Goal: Information Seeking & Learning: Learn about a topic

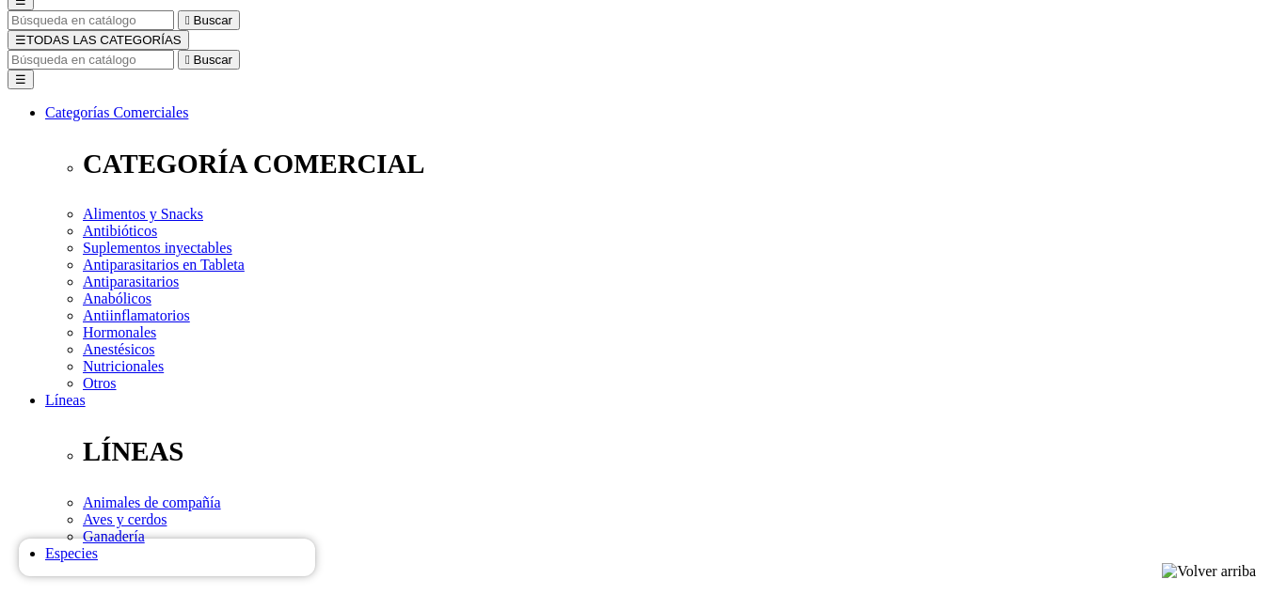
scroll to position [188, 0]
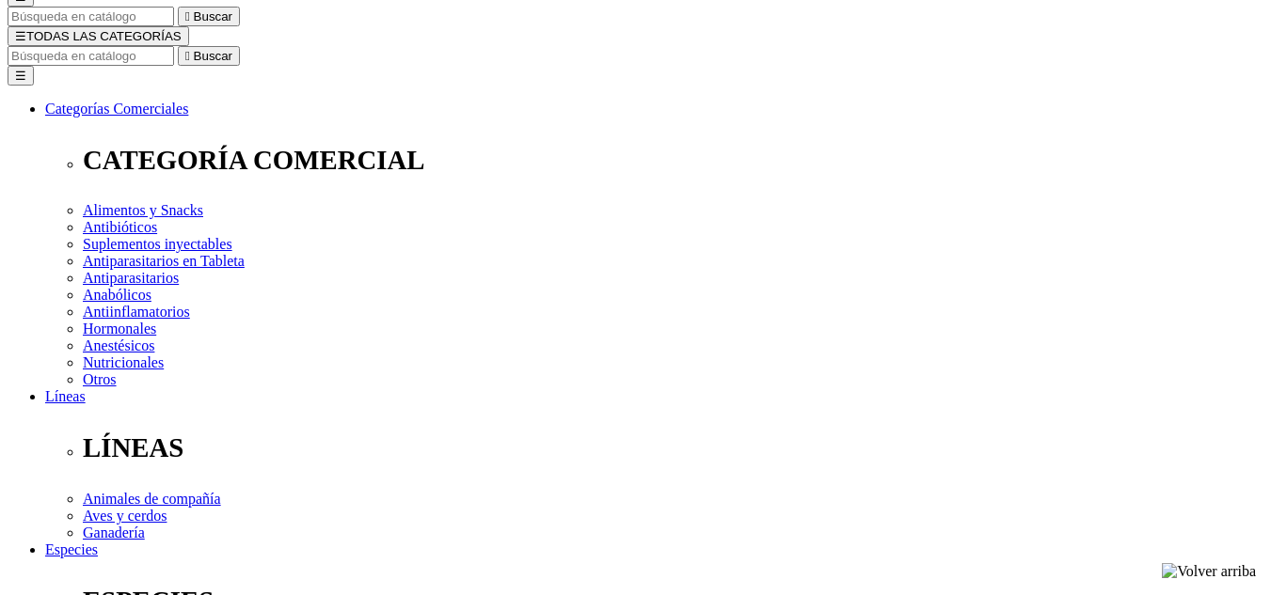
select select "83"
select select "200"
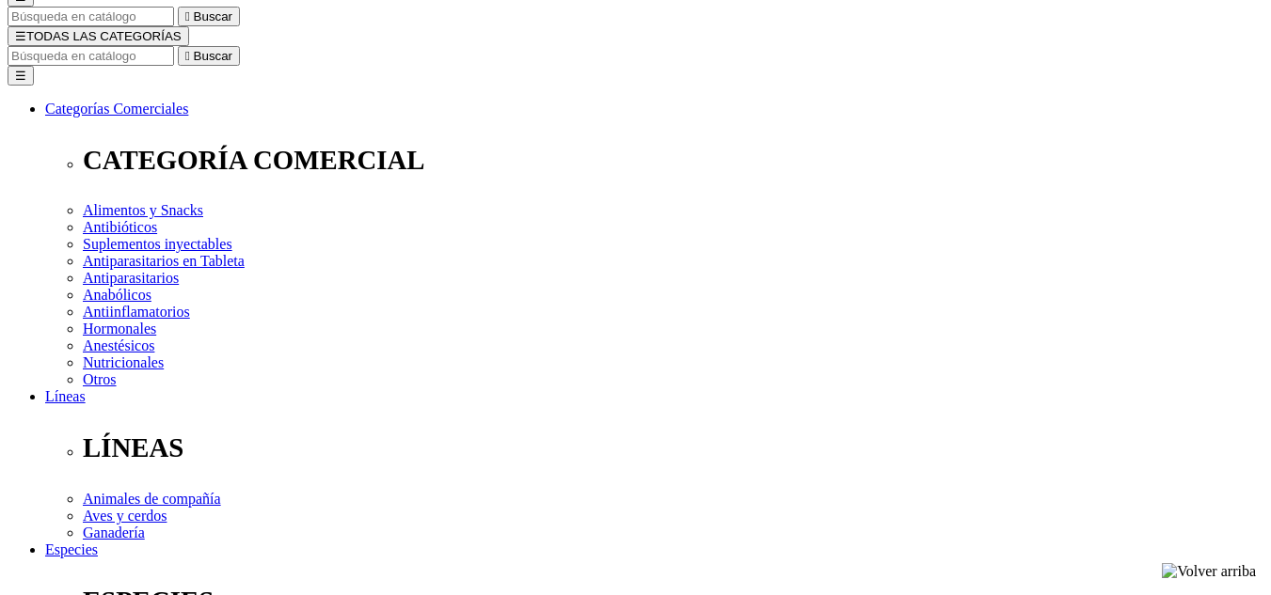
select select "83"
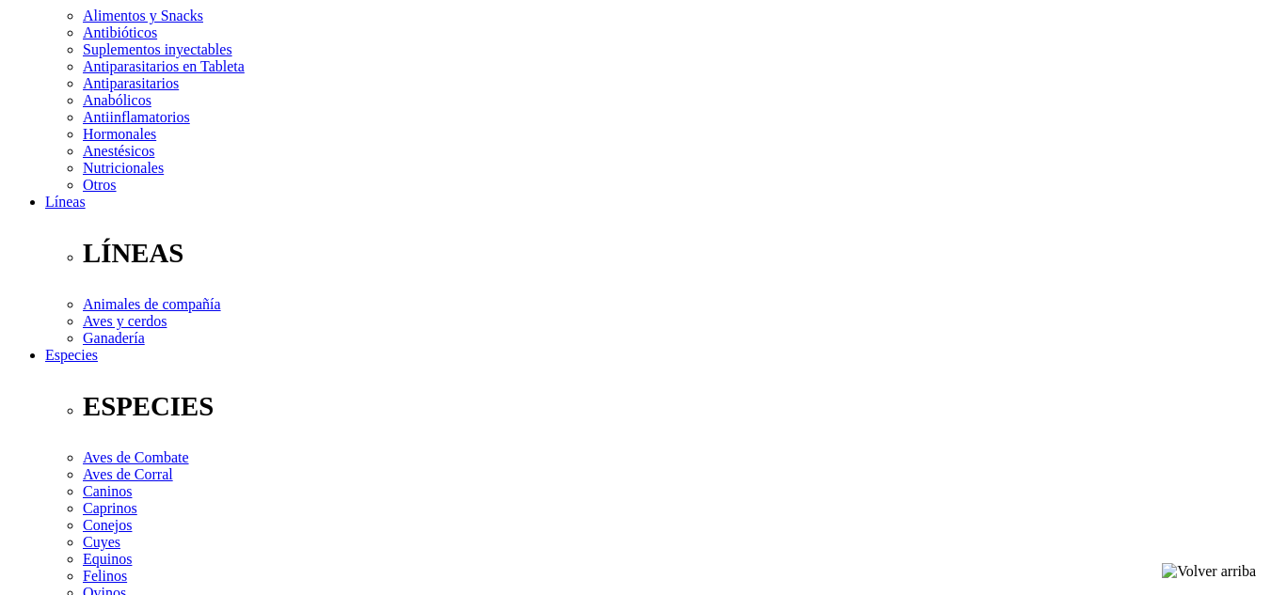
scroll to position [94, 0]
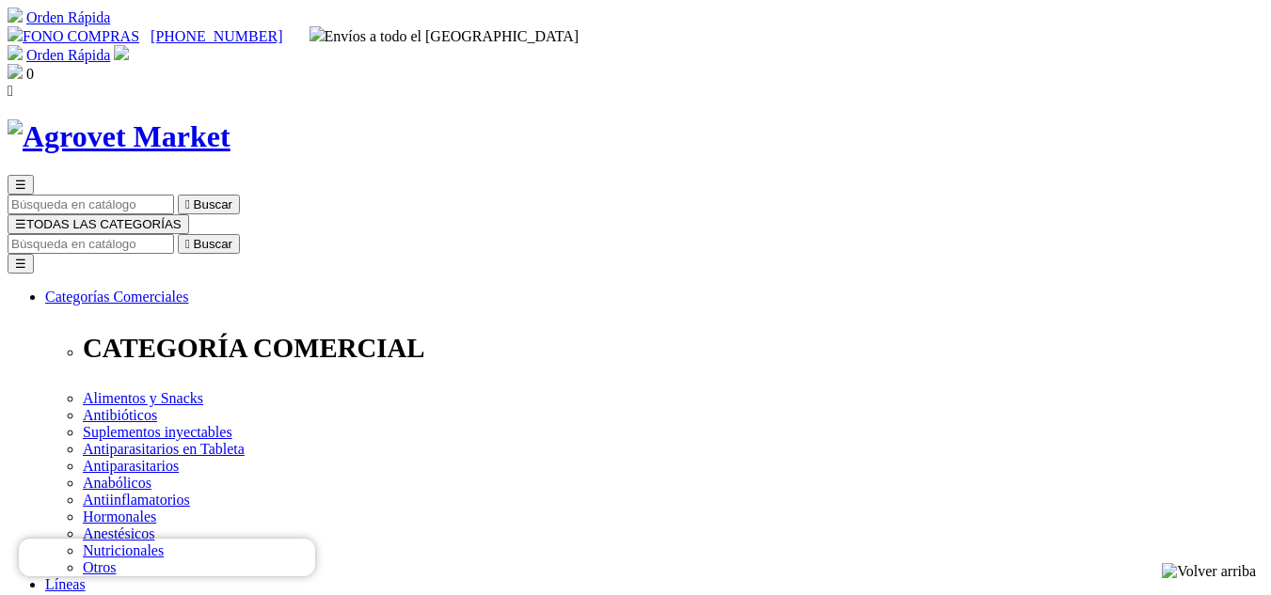
click at [174, 234] on input "Buscar" at bounding box center [91, 244] width 166 height 20
type input "NUTROMIX"
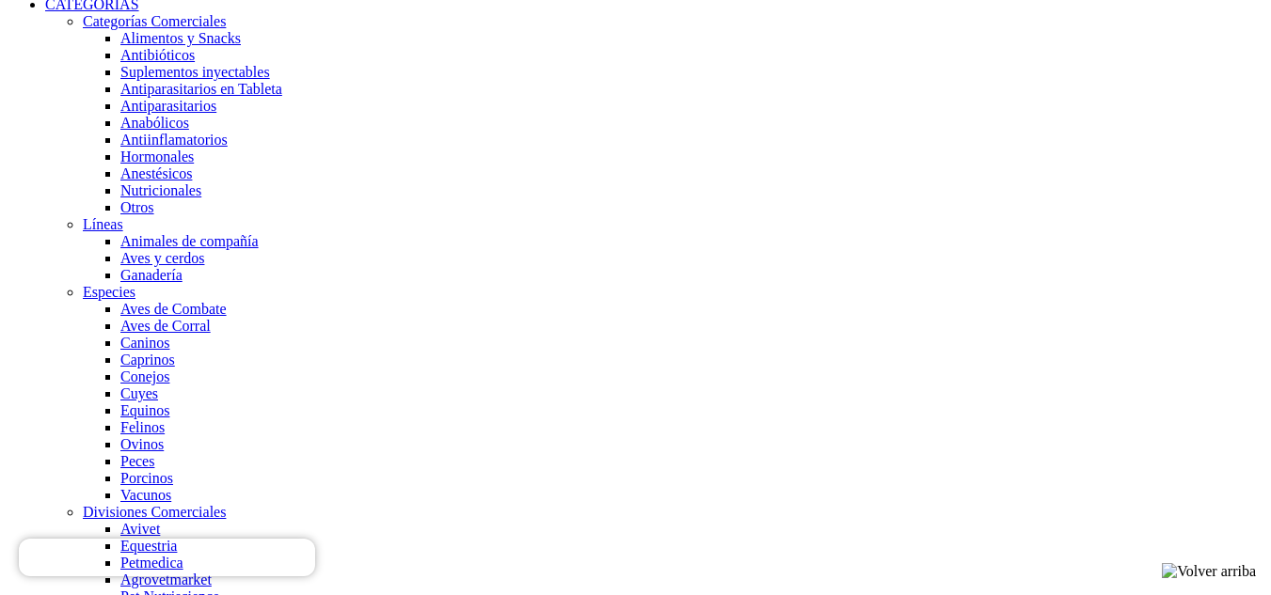
scroll to position [1505, 0]
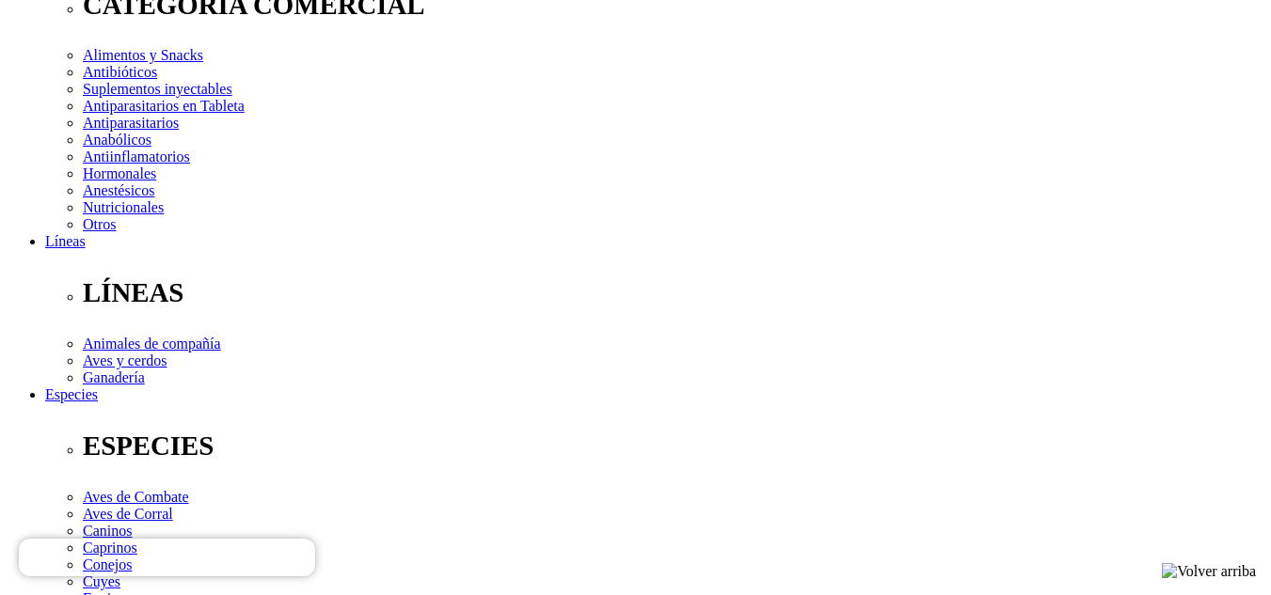
scroll to position [376, 0]
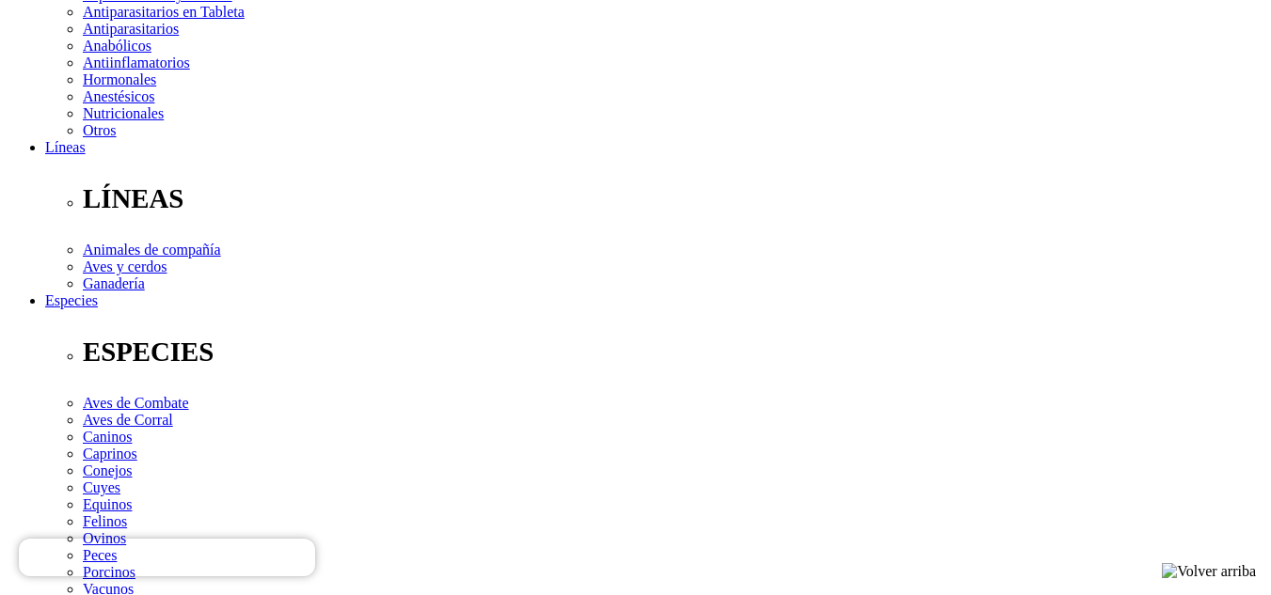
scroll to position [469, 0]
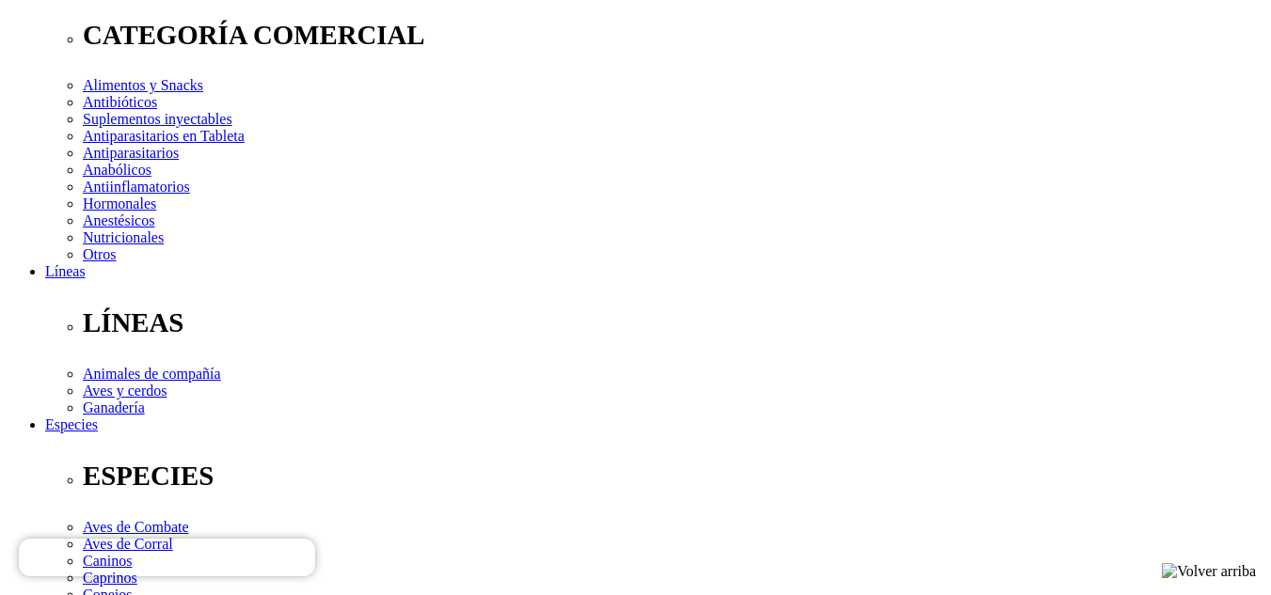
scroll to position [281, 0]
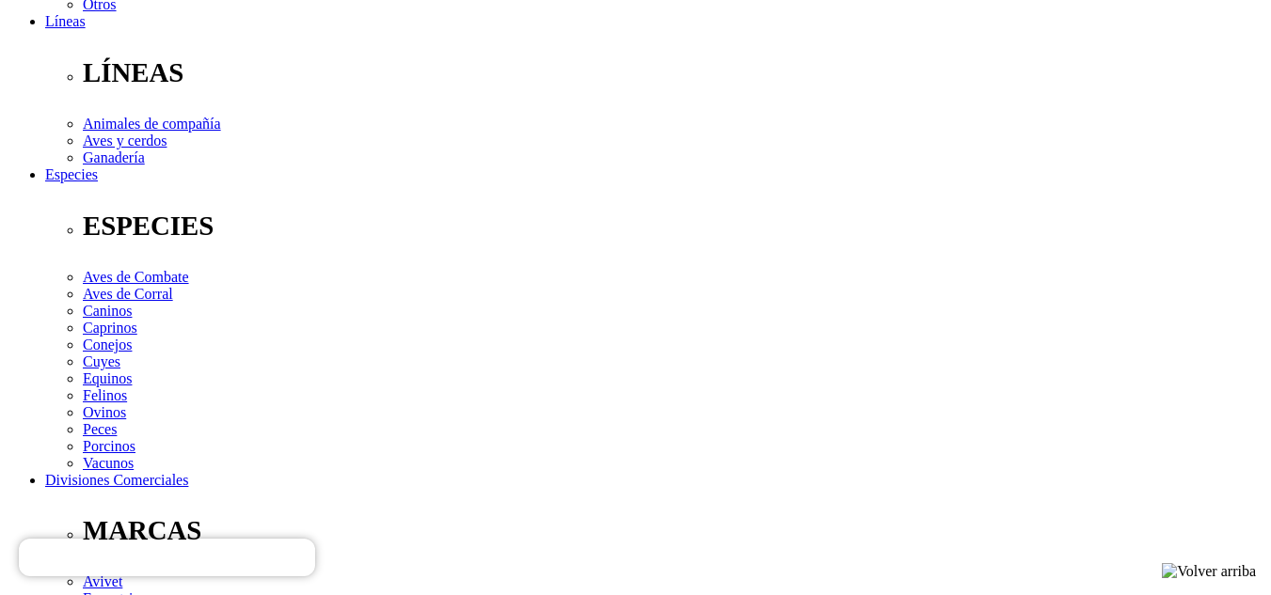
scroll to position [0, 0]
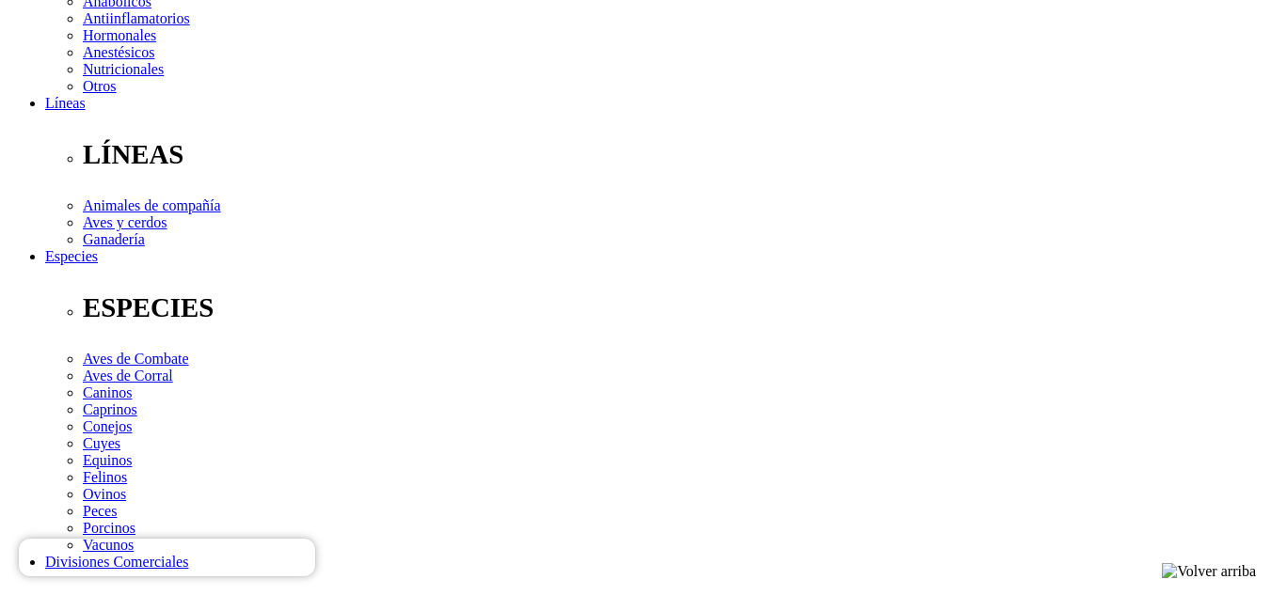
scroll to position [485, 0]
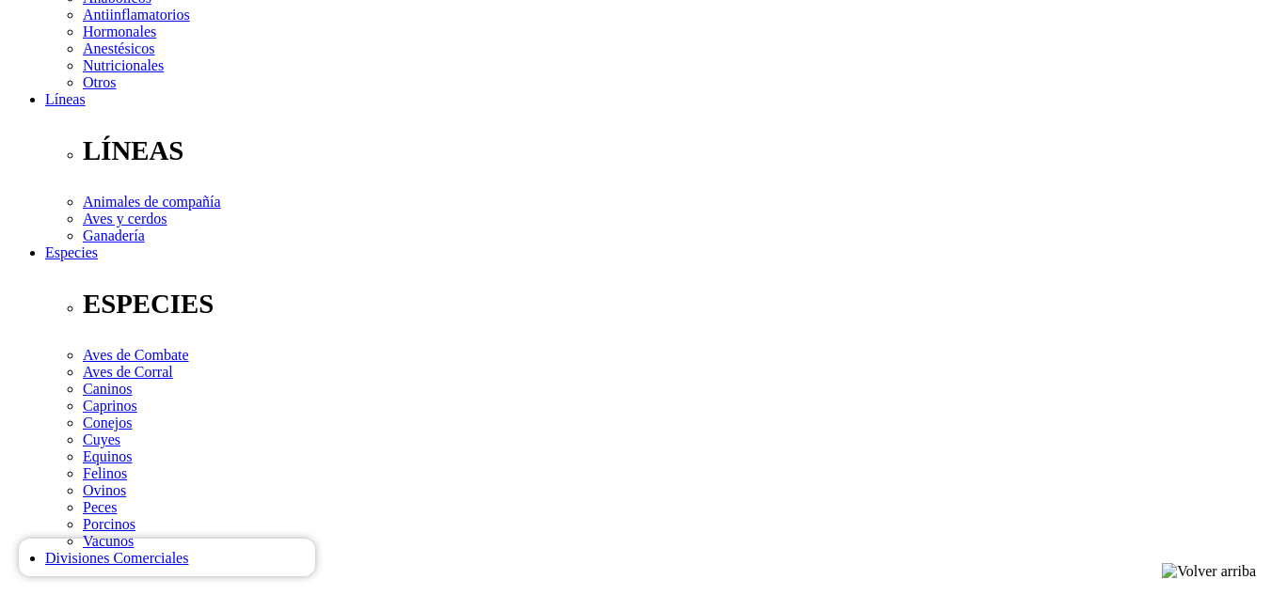
select select "83"
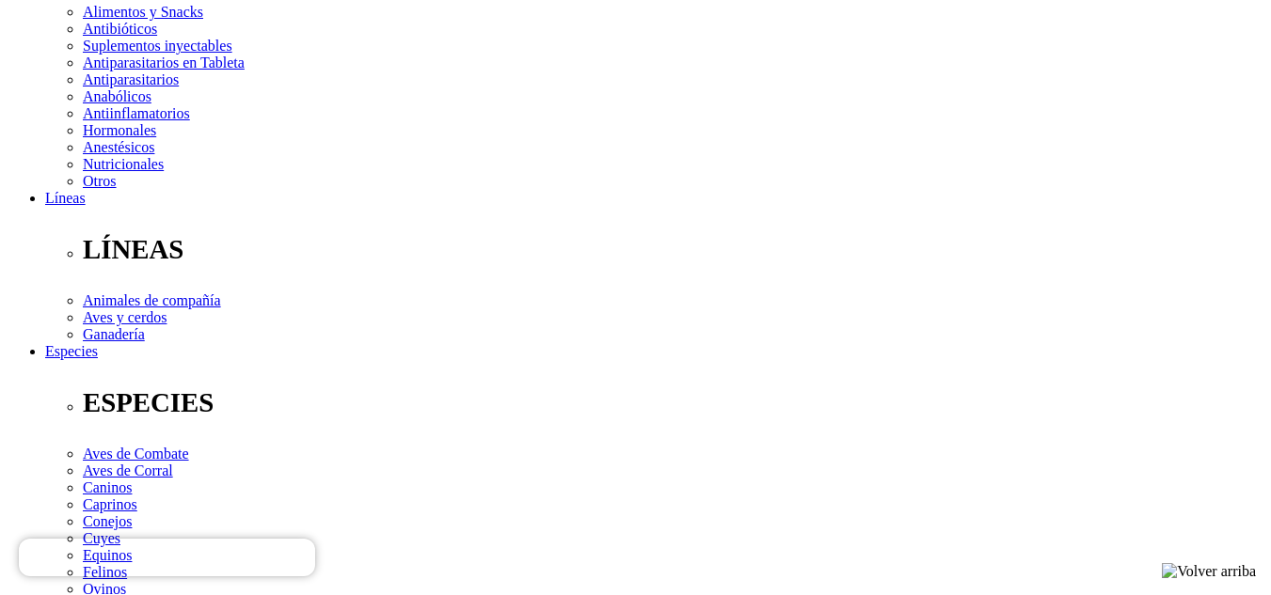
scroll to position [376, 0]
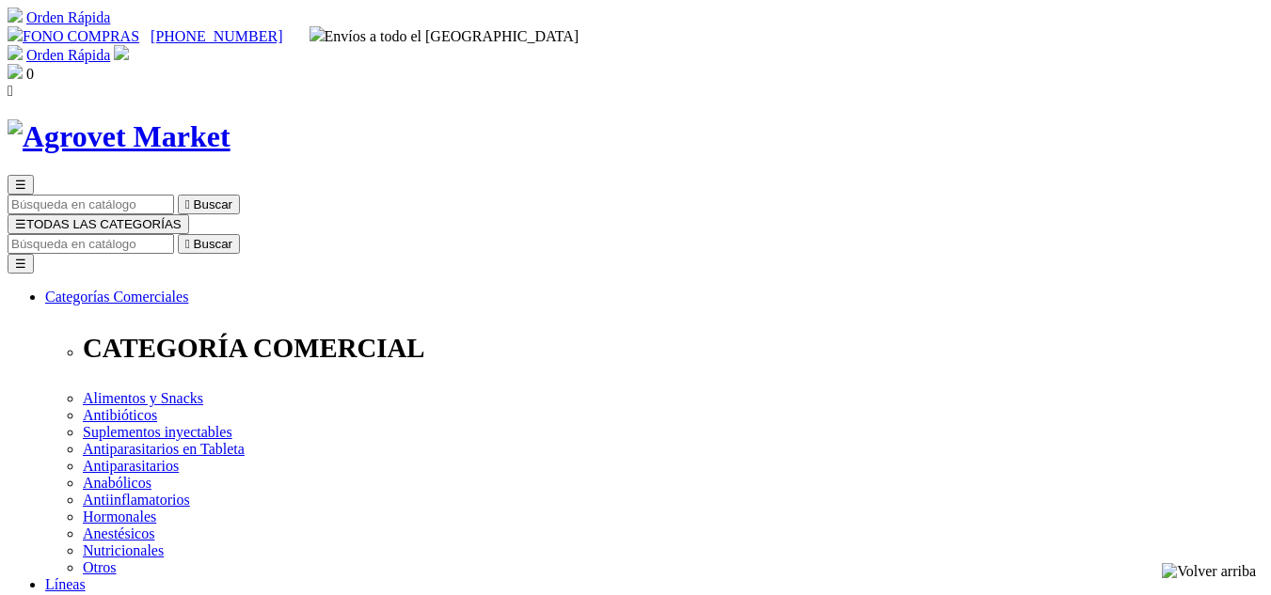
select select "83"
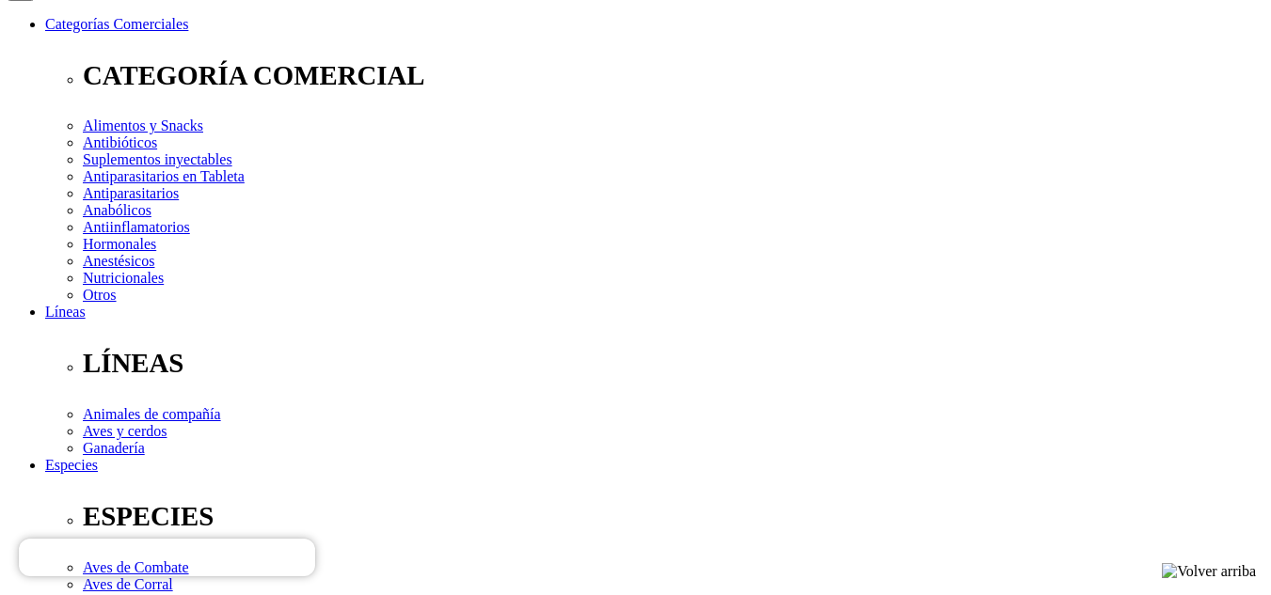
scroll to position [188, 0]
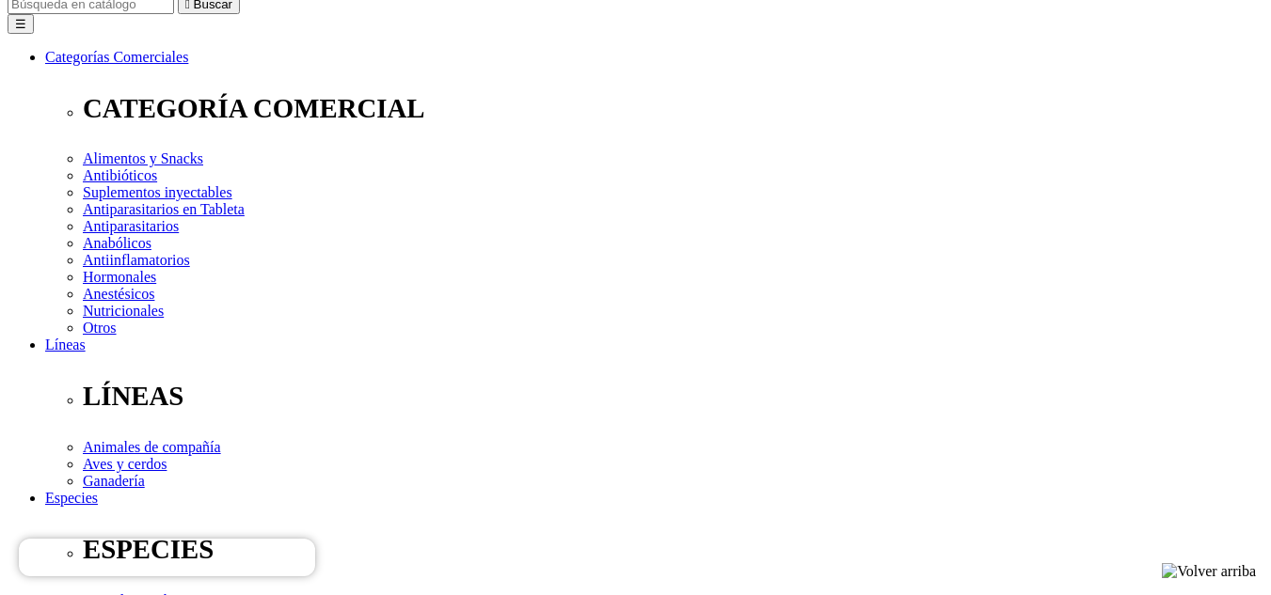
scroll to position [282, 0]
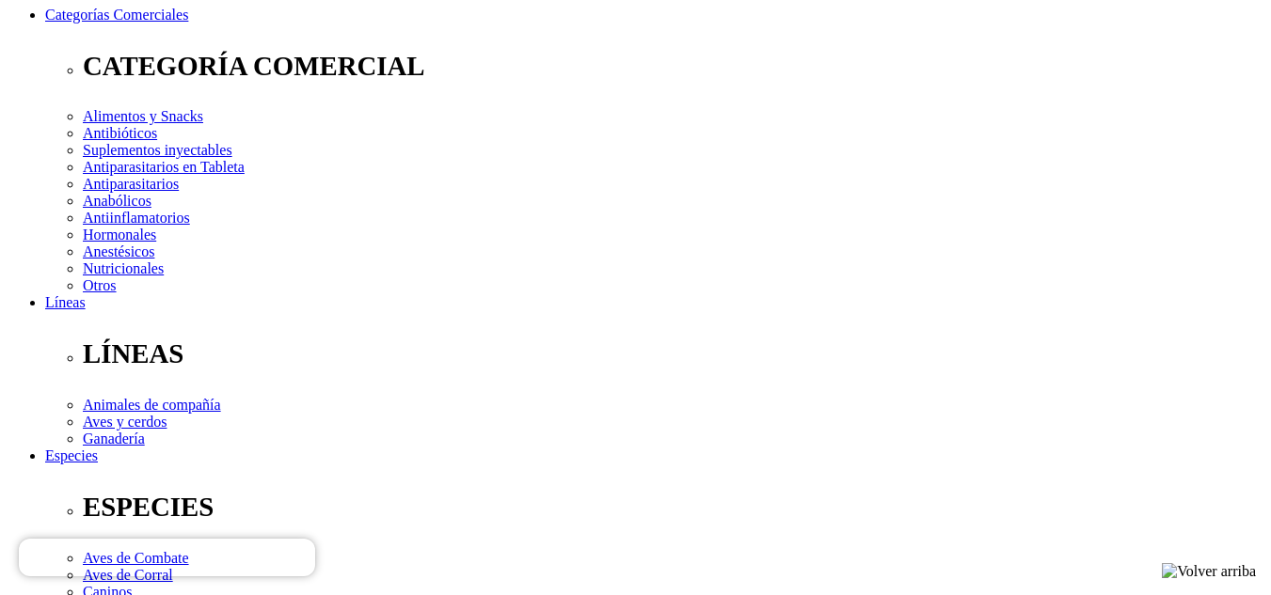
type input "1"
select select "83"
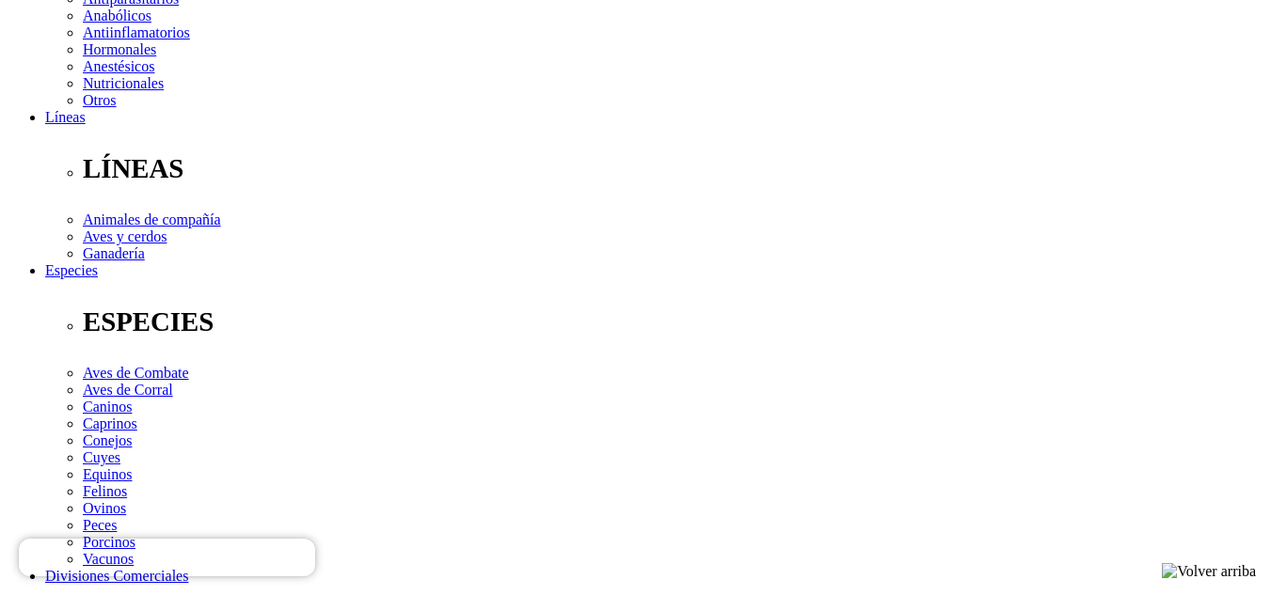
scroll to position [470, 0]
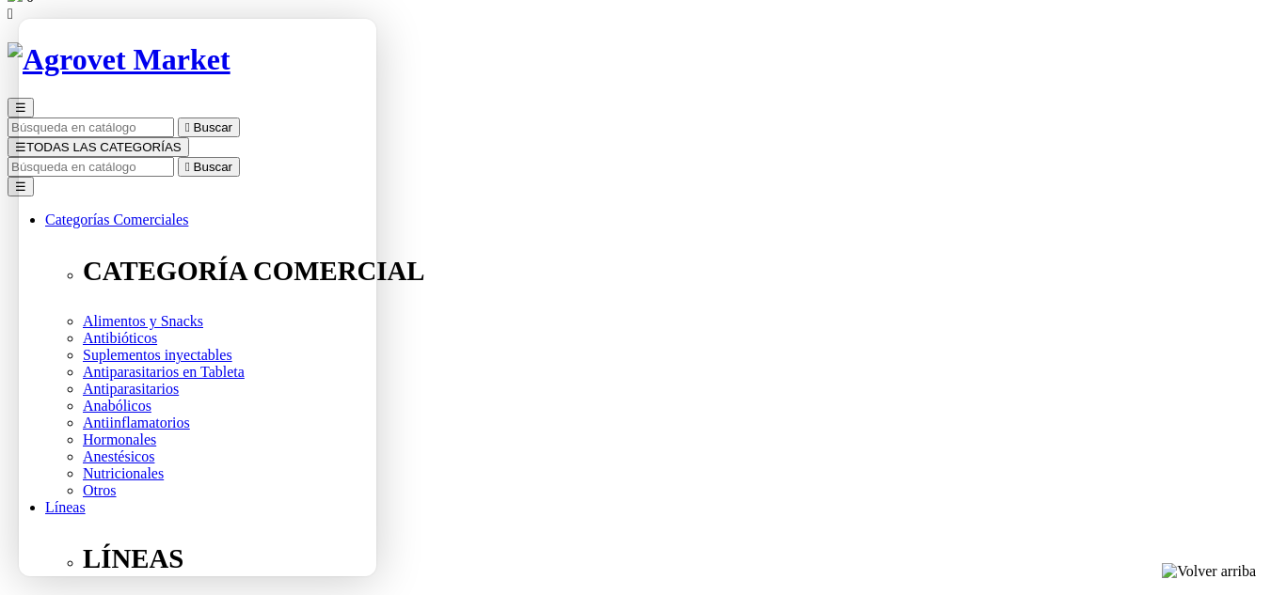
scroll to position [0, 0]
